Goal: Feedback & Contribution: Leave review/rating

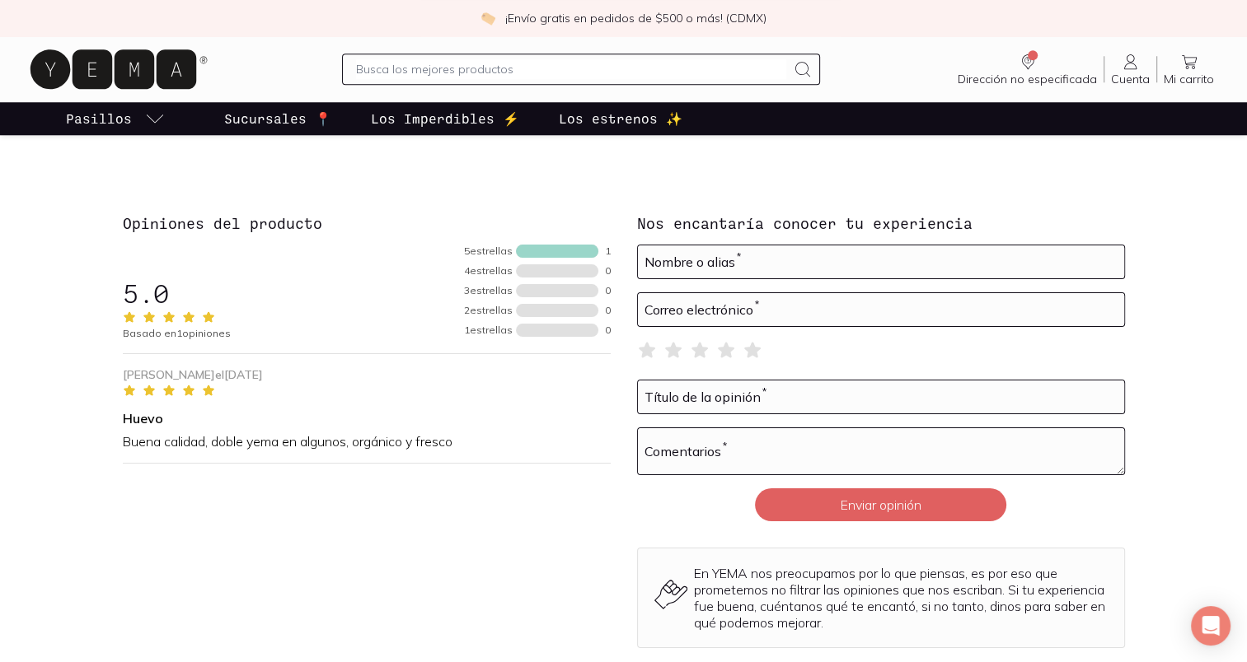
scroll to position [1604, 0]
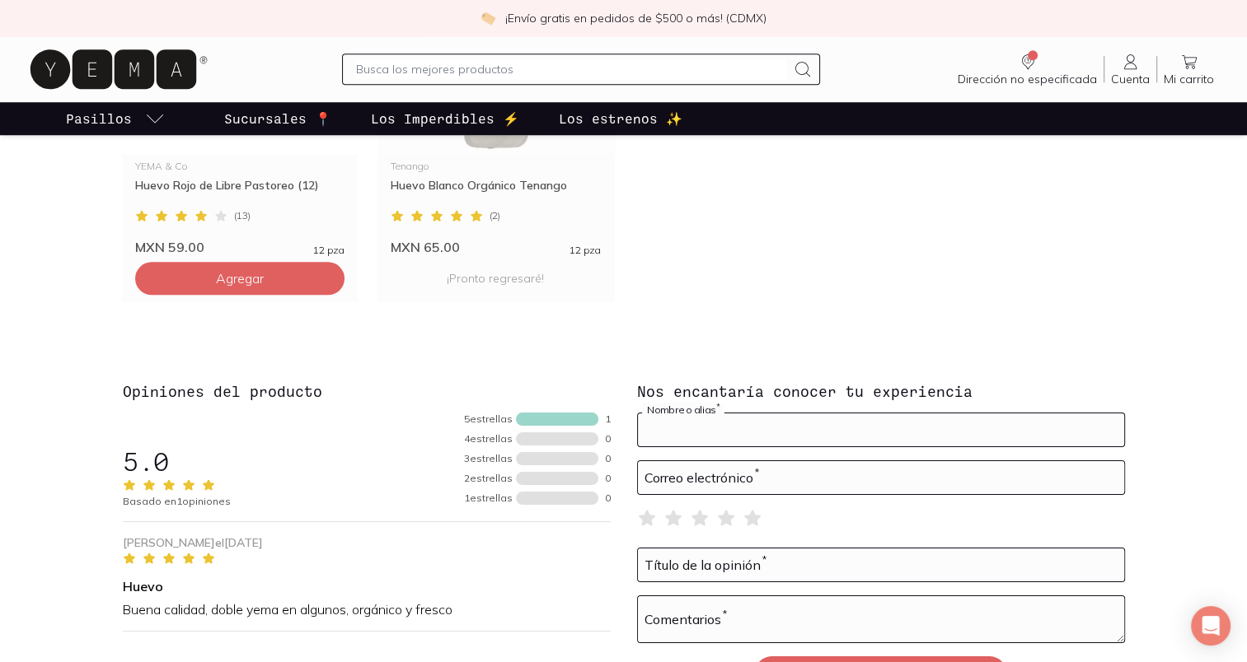
click at [757, 427] on input at bounding box center [881, 430] width 486 height 33
type input "[PERSON_NAME]"
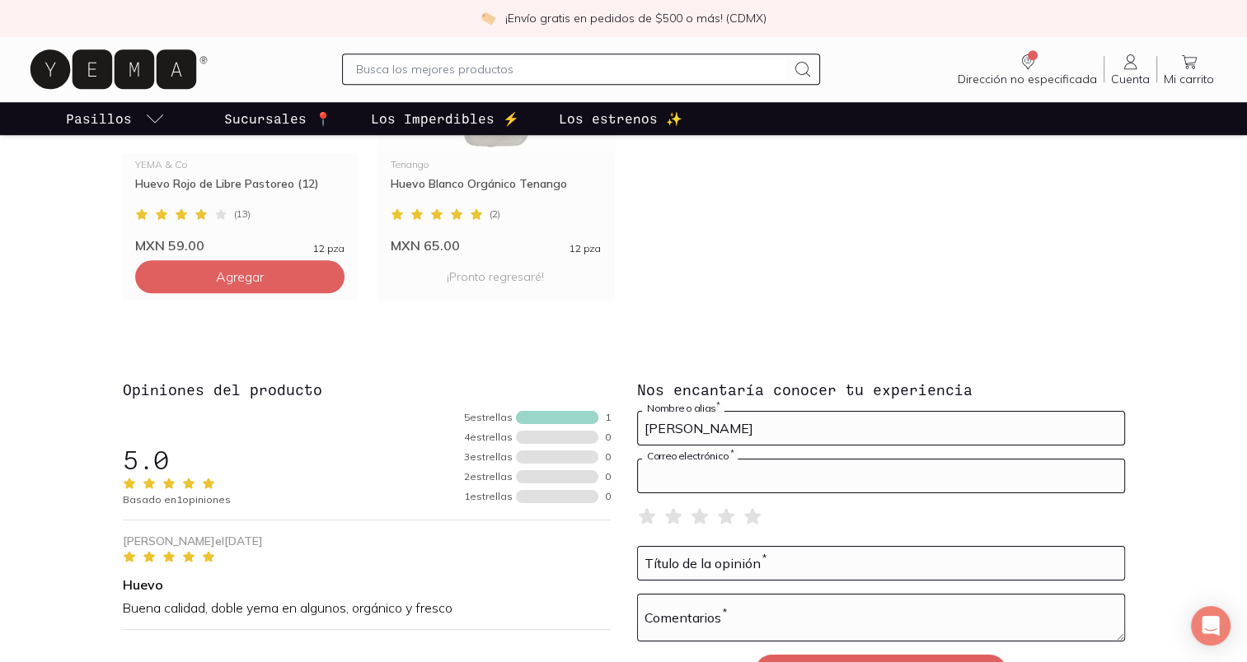
type input "f"
type input "[EMAIL_ADDRESS][DOMAIN_NAME]"
click at [749, 517] on icon at bounding box center [752, 516] width 16 height 16
click at [755, 569] on input at bounding box center [881, 563] width 486 height 33
type input "E"
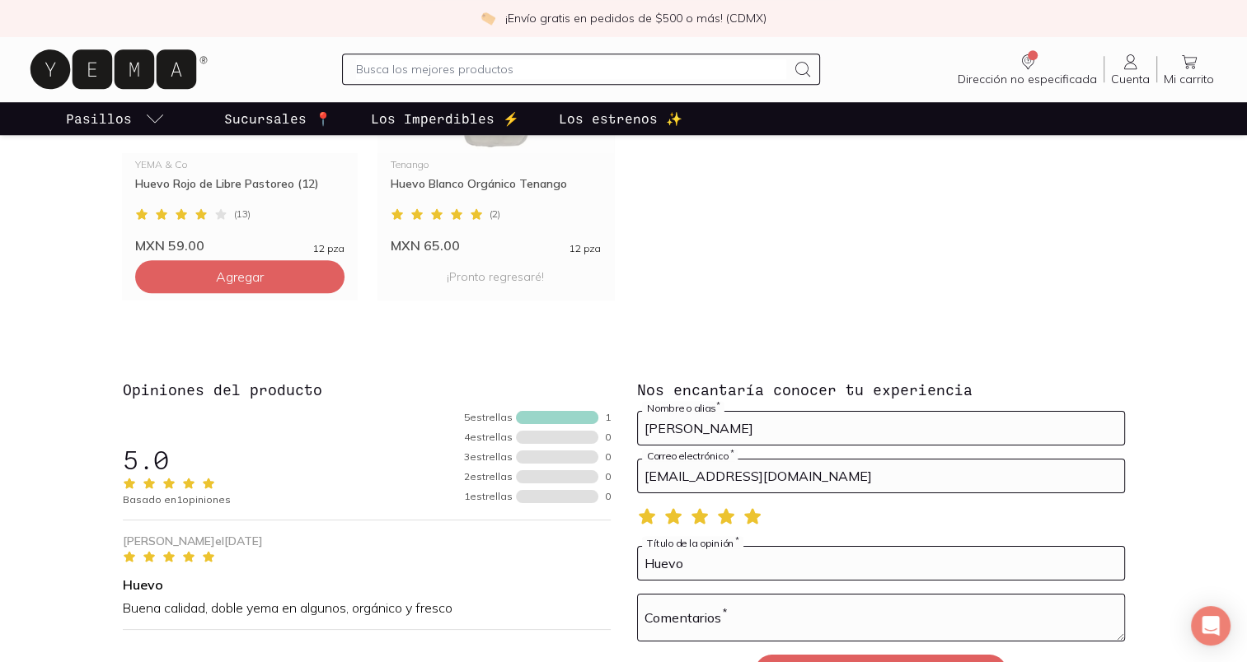
type input "Huevo"
type textarea "E"
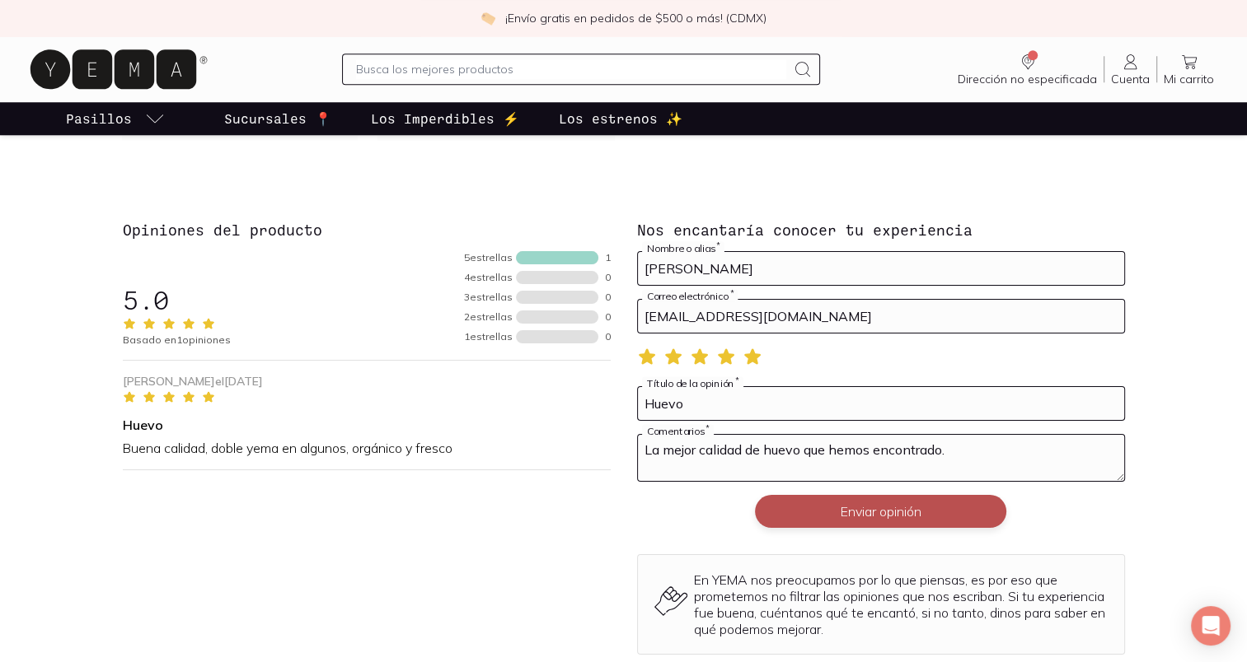
type textarea "La mejor calidad de huevo que hemos encontrado."
click at [896, 517] on button "Enviar opinión" at bounding box center [880, 511] width 251 height 33
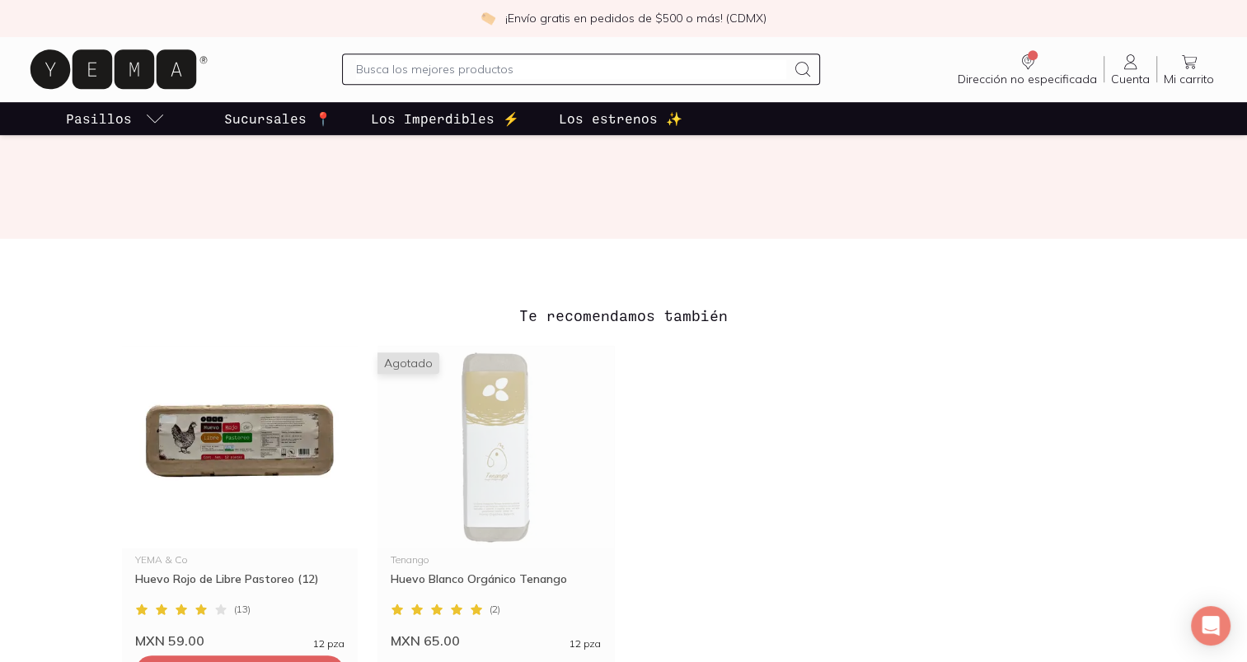
scroll to position [952, 0]
